Goal: Task Accomplishment & Management: Use online tool/utility

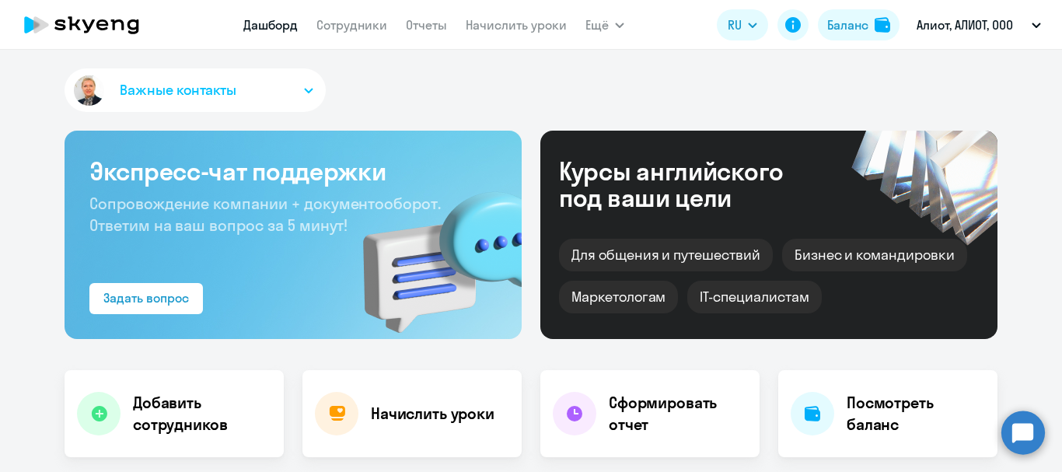
select select "30"
click at [348, 25] on link "Сотрудники" at bounding box center [351, 25] width 71 height 16
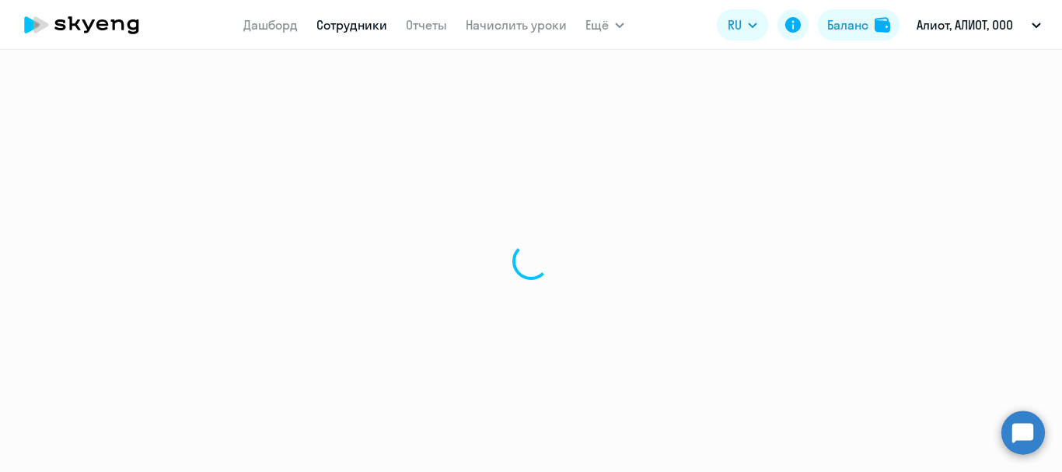
select select "30"
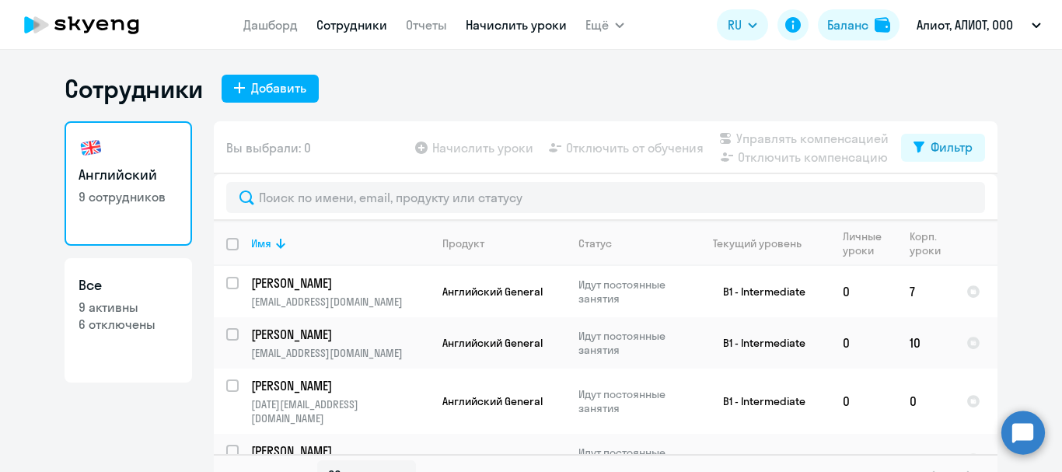
click at [495, 27] on link "Начислить уроки" at bounding box center [516, 25] width 101 height 16
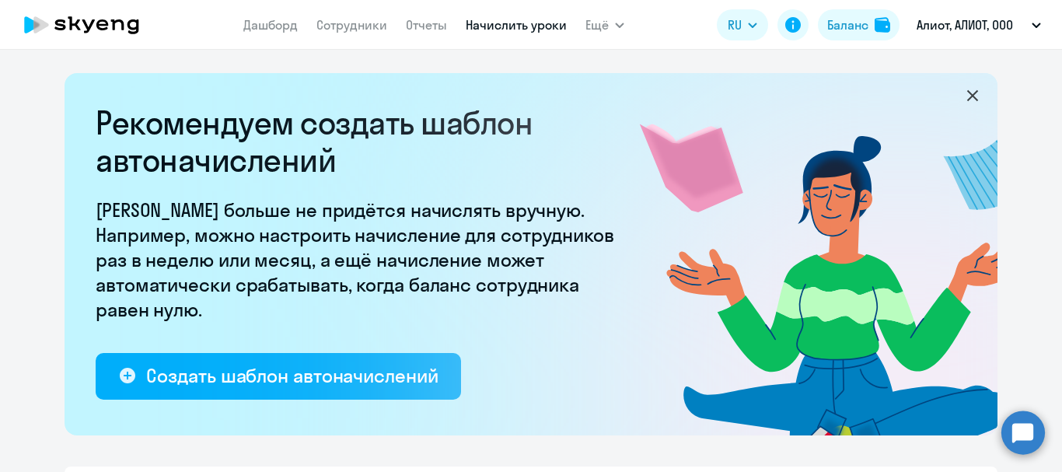
select select "10"
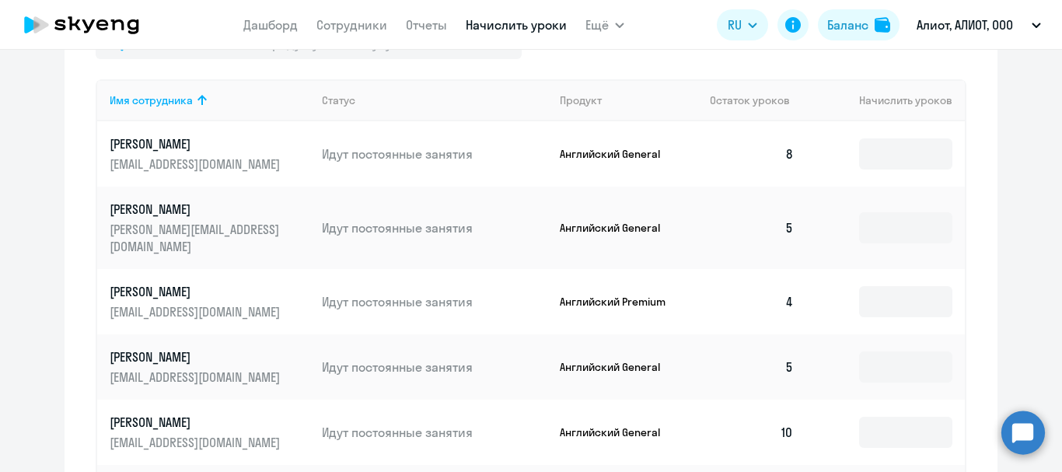
scroll to position [777, 0]
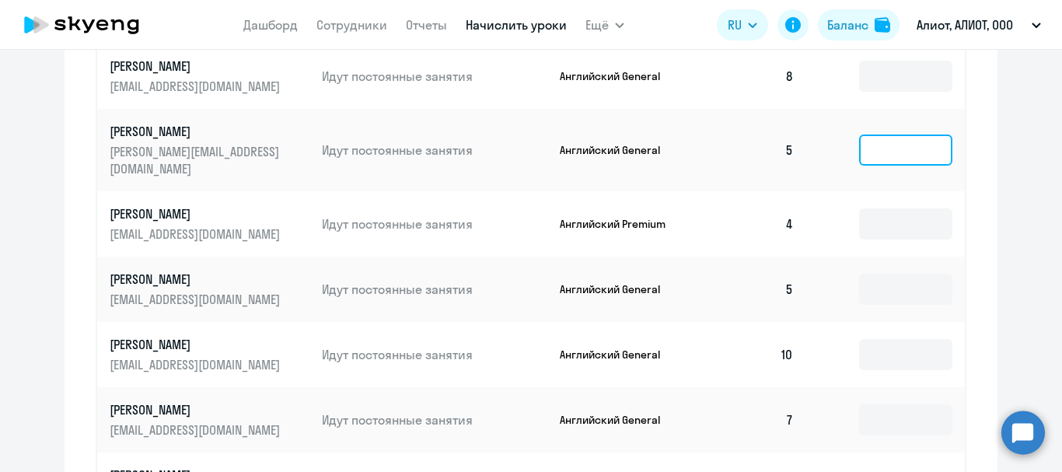
click at [882, 143] on input at bounding box center [905, 149] width 93 height 31
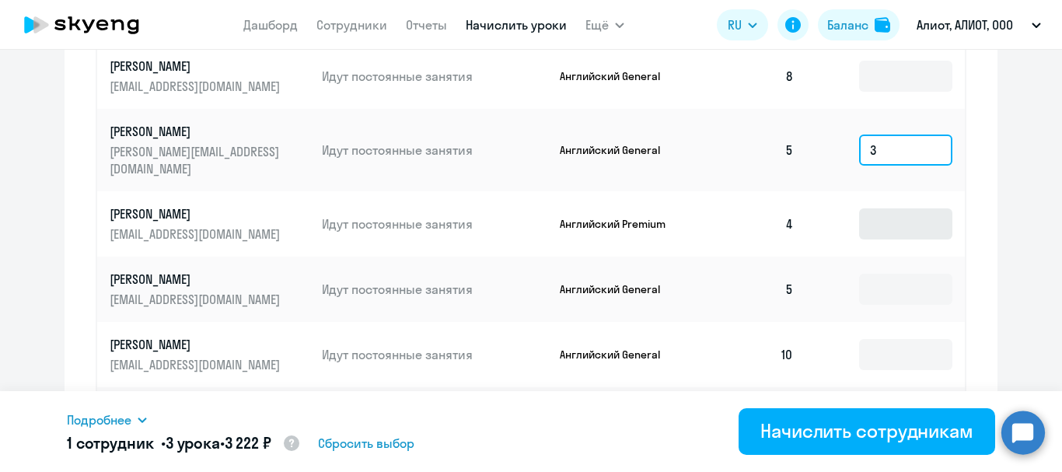
type input "3"
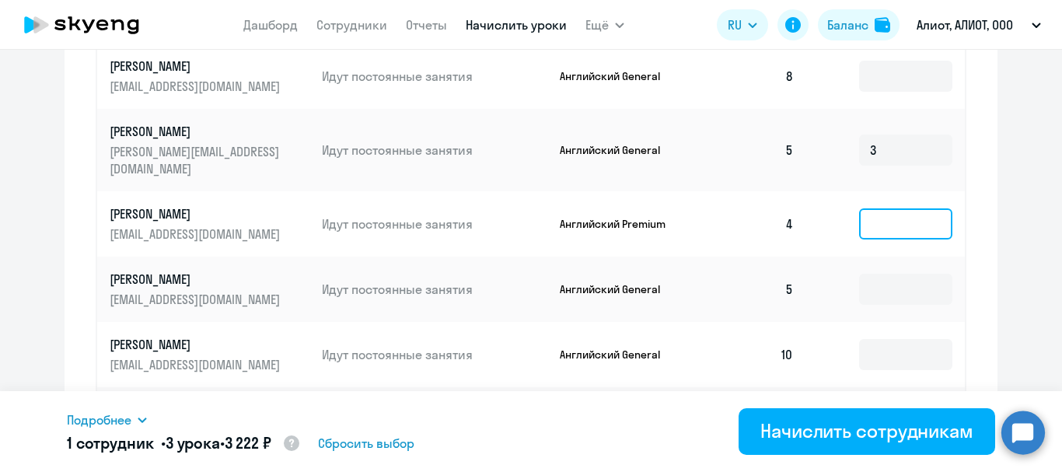
click at [874, 208] on input at bounding box center [905, 223] width 93 height 31
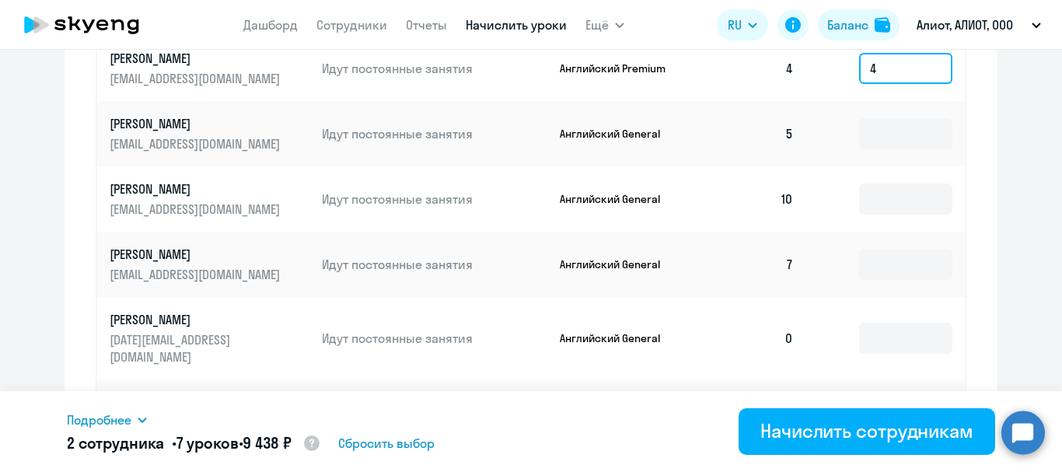
scroll to position [1011, 0]
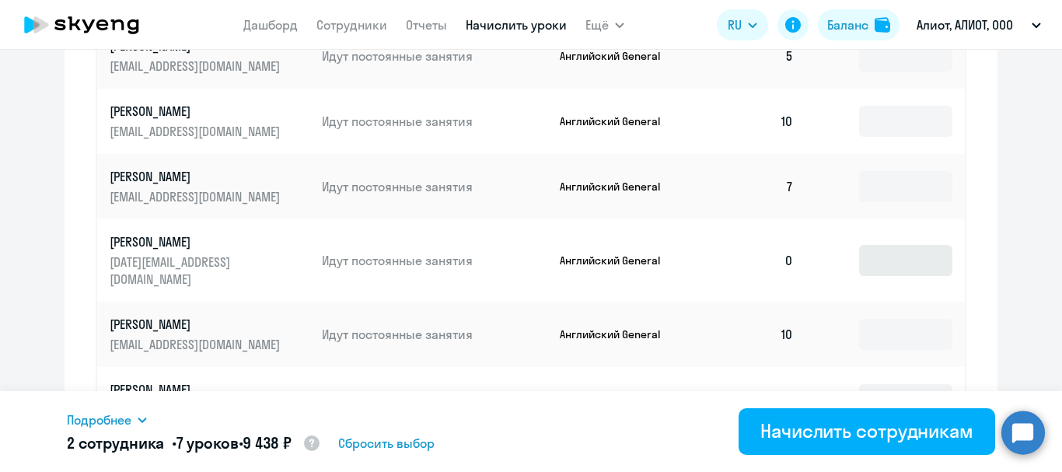
type input "4"
click at [859, 245] on input at bounding box center [905, 260] width 93 height 31
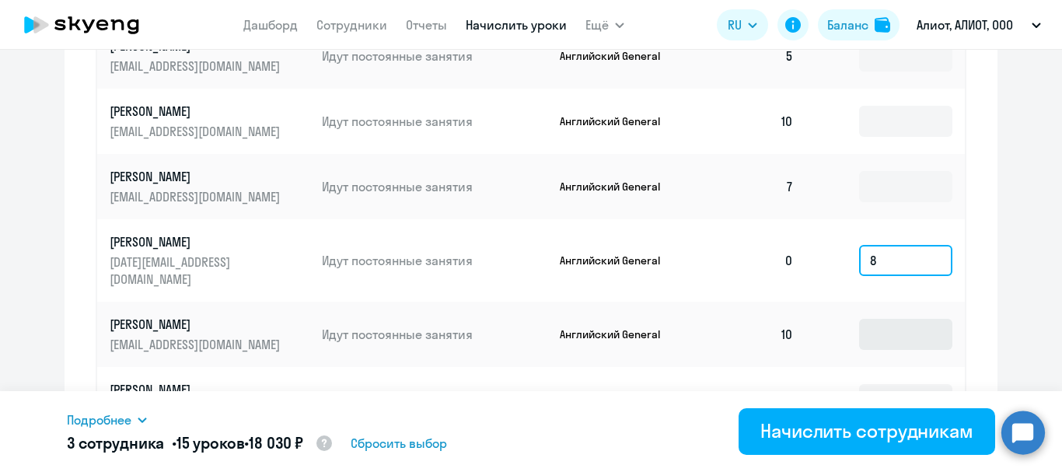
scroll to position [1067, 0]
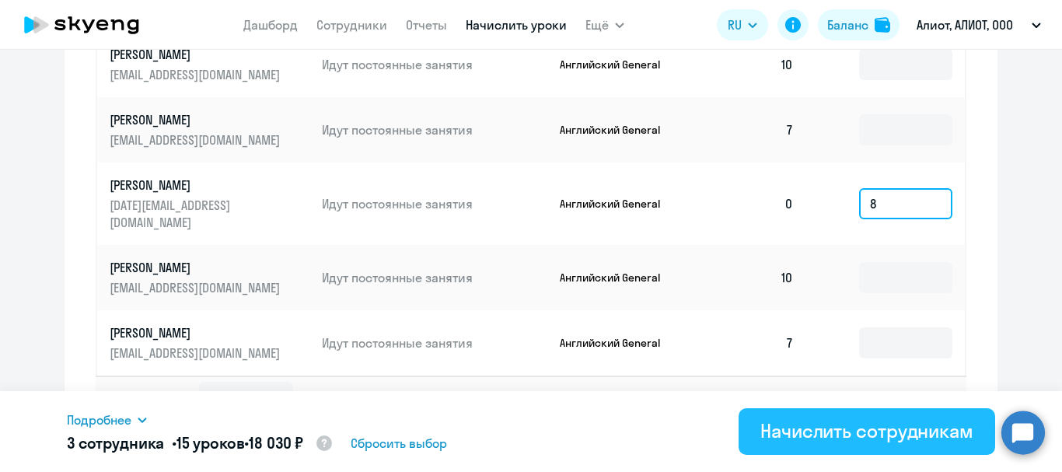
type input "8"
click at [861, 430] on div "Начислить сотрудникам" at bounding box center [866, 430] width 213 height 25
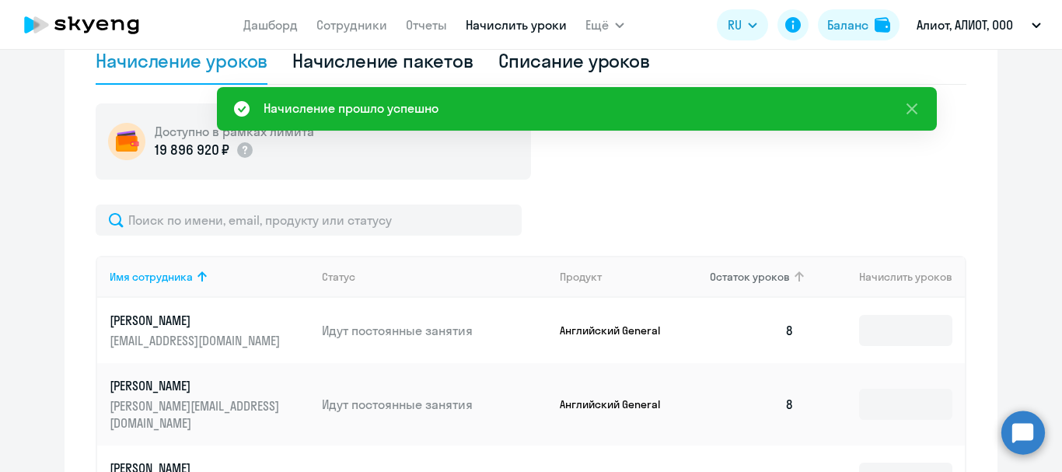
scroll to position [756, 0]
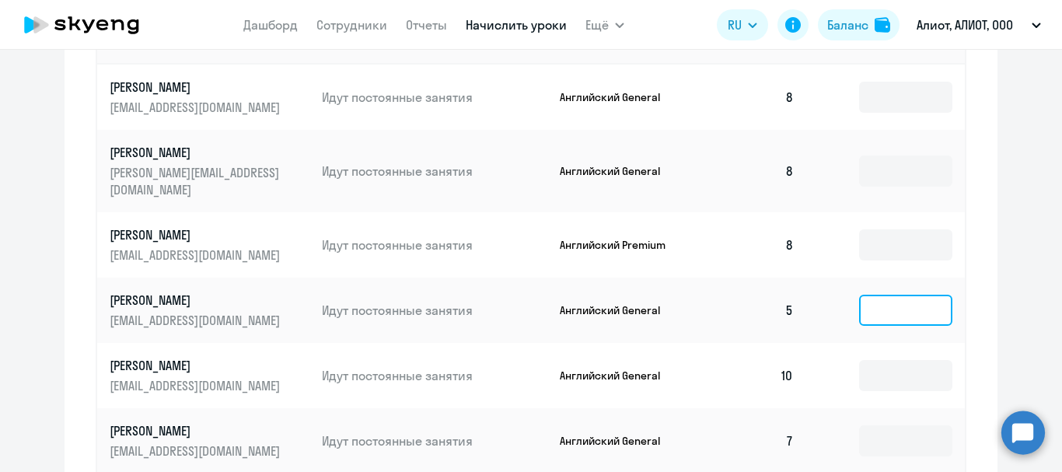
click at [888, 295] on input at bounding box center [905, 310] width 93 height 31
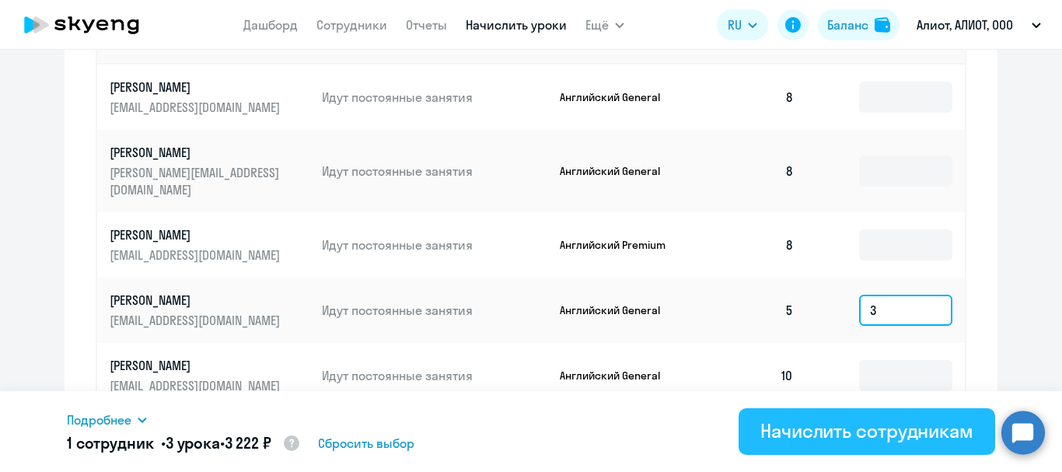
type input "3"
click at [918, 424] on div "Начислить сотрудникам" at bounding box center [866, 430] width 213 height 25
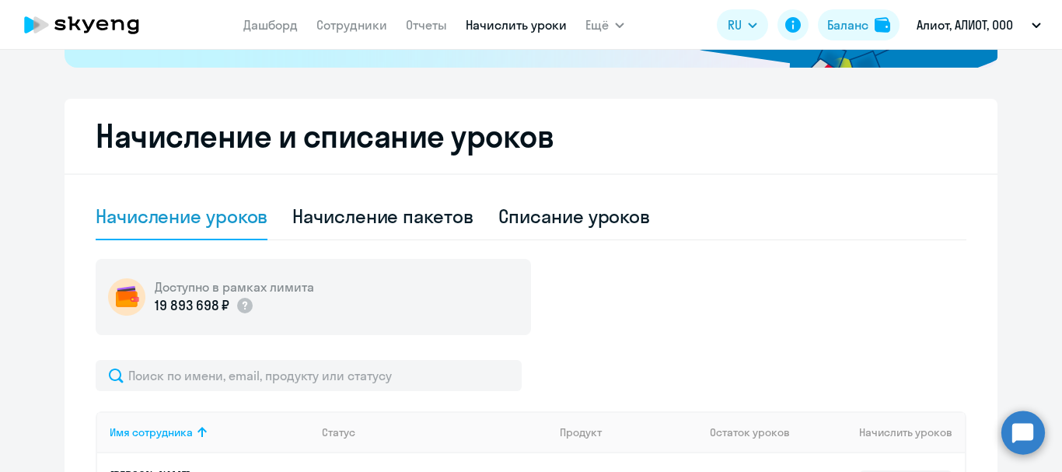
scroll to position [57, 0]
